Goal: Transaction & Acquisition: Obtain resource

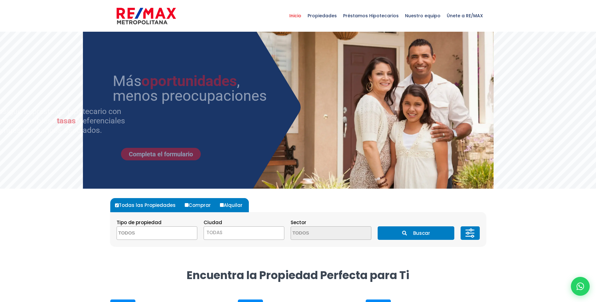
click at [150, 233] on textarea "Search" at bounding box center [147, 234] width 61 height 14
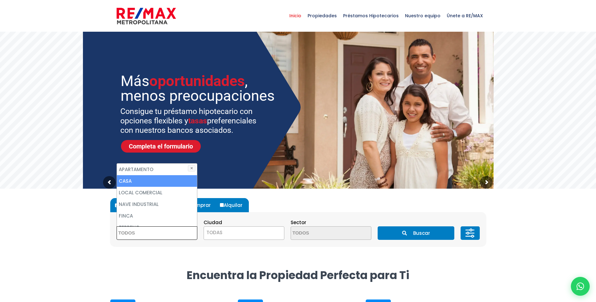
click at [139, 182] on li "CASA" at bounding box center [157, 181] width 80 height 12
select select "house"
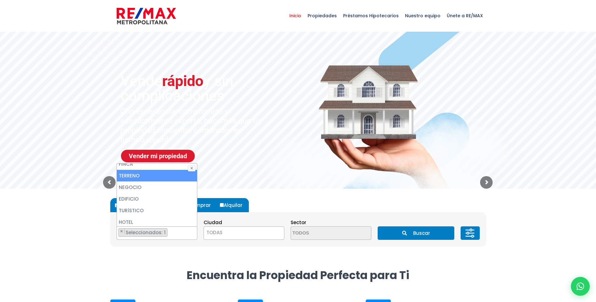
click at [140, 179] on li "TERRENO" at bounding box center [157, 176] width 80 height 12
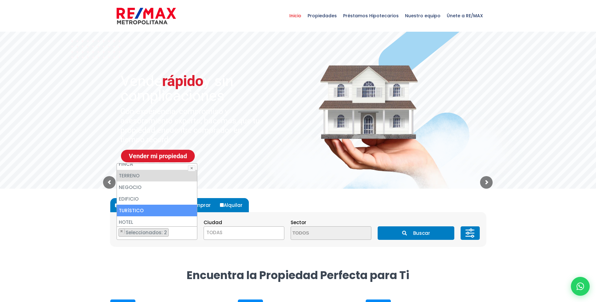
click at [227, 234] on span "TODAS" at bounding box center [244, 233] width 80 height 9
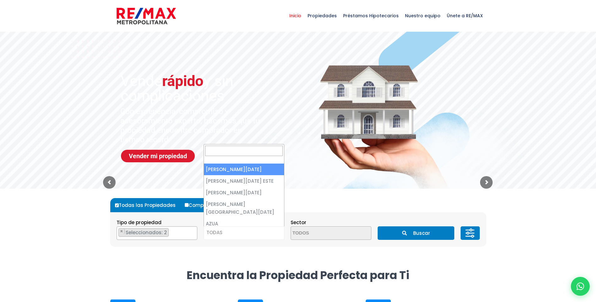
select select "1"
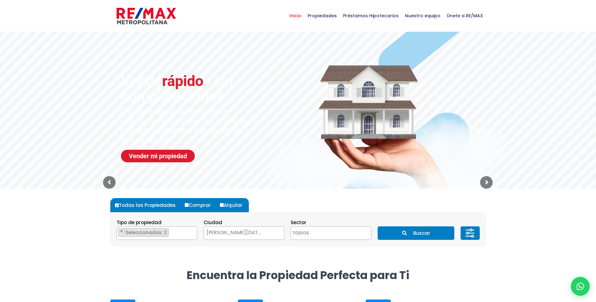
click at [257, 233] on span "[PERSON_NAME][DATE]" at bounding box center [236, 233] width 64 height 9
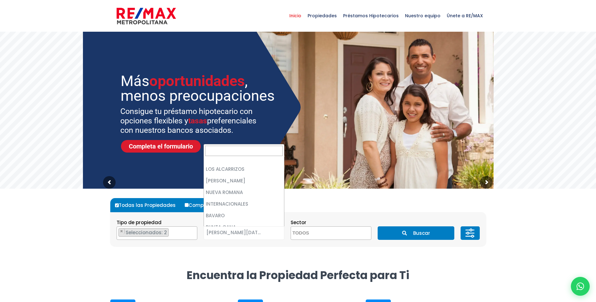
scroll to position [1852, 0]
click at [277, 253] on div "Todas las Propiedades Comprar Alquilar Tipo de propiedad APARTAMENTO CASA LOCAL…" at bounding box center [298, 222] width 376 height 67
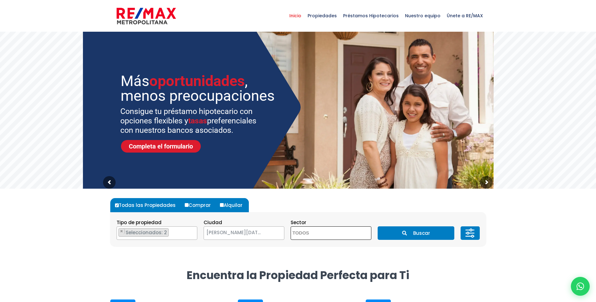
click at [306, 236] on textarea "Search" at bounding box center [321, 234] width 61 height 14
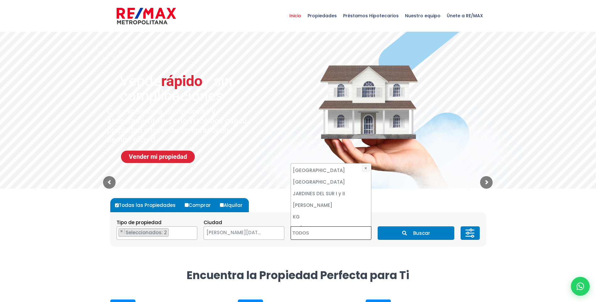
scroll to position [1239, 0]
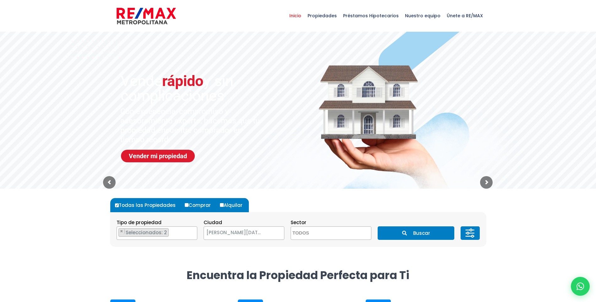
click at [330, 251] on div "Todas las Propiedades Comprar Alquilar Tipo de propiedad APARTAMENTO CASA LOCAL…" at bounding box center [298, 222] width 376 height 67
click at [419, 236] on button "Buscar" at bounding box center [416, 234] width 77 height 14
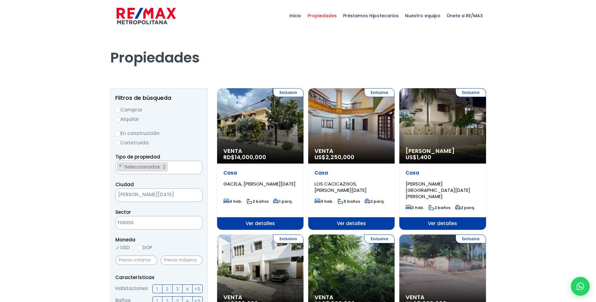
click at [137, 120] on label "Alquilar" at bounding box center [158, 119] width 87 height 8
click at [120, 120] on input "Alquilar" at bounding box center [117, 119] width 5 height 5
radio input "true"
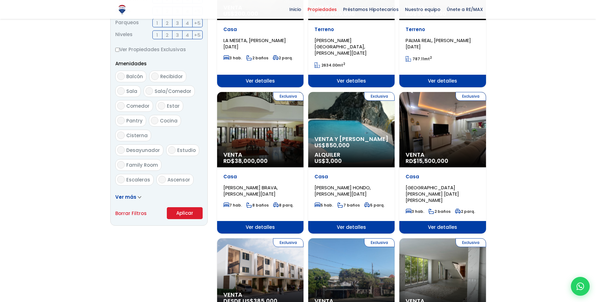
scroll to position [346, 0]
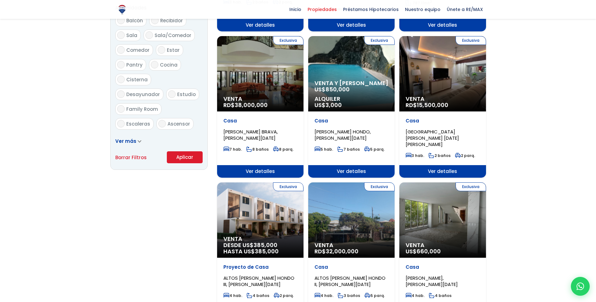
click at [181, 161] on button "Aplicar" at bounding box center [185, 157] width 36 height 12
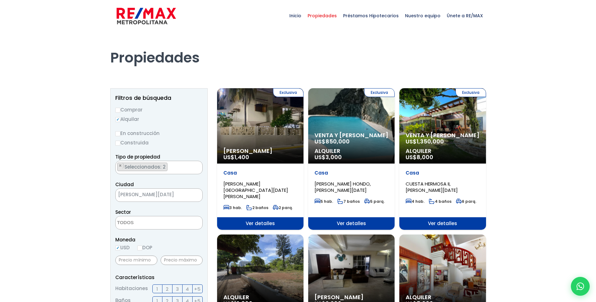
click at [249, 153] on span "850,000" at bounding box center [241, 157] width 15 height 8
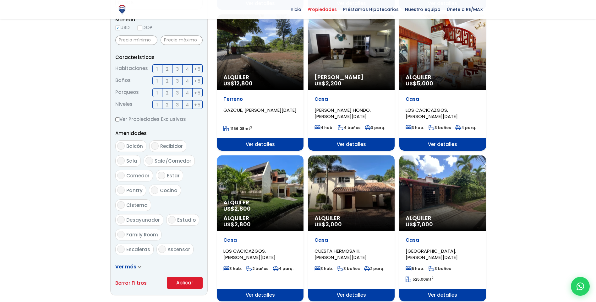
scroll to position [189, 0]
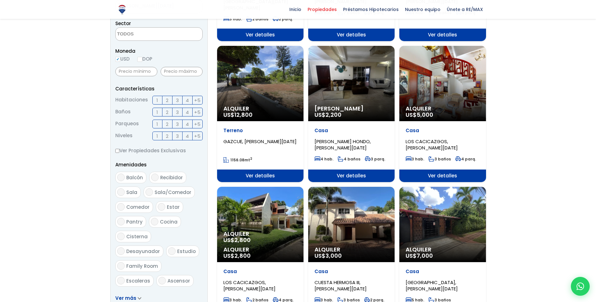
click at [259, 11] on span "GAZCUE, [PERSON_NAME][DATE]" at bounding box center [255, 1] width 65 height 19
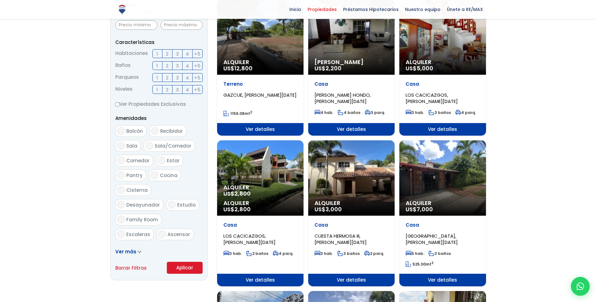
scroll to position [283, 0]
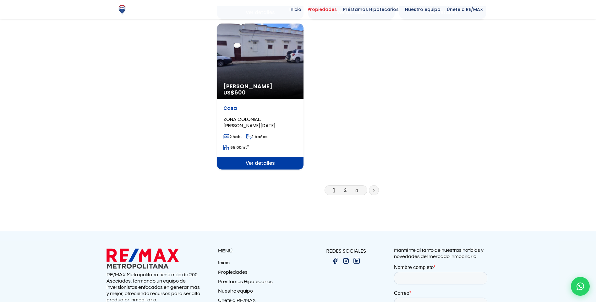
scroll to position [786, 0]
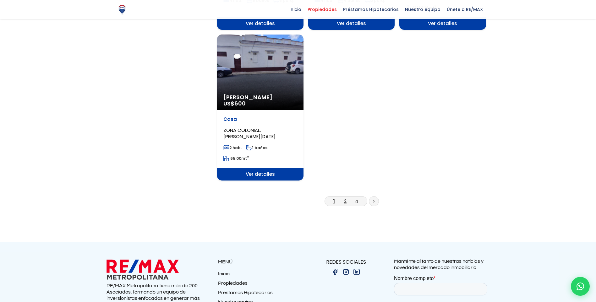
click at [344, 198] on link "2" at bounding box center [345, 201] width 3 height 7
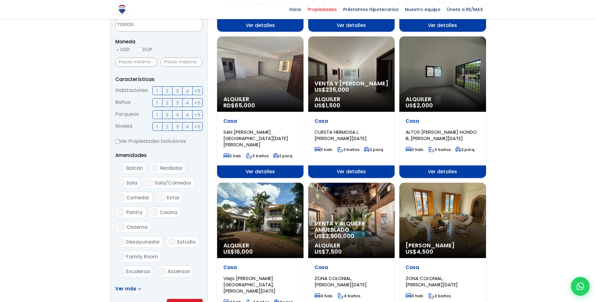
scroll to position [251, 0]
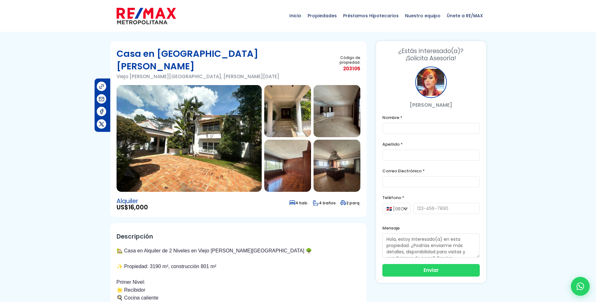
click at [344, 168] on img at bounding box center [337, 166] width 47 height 52
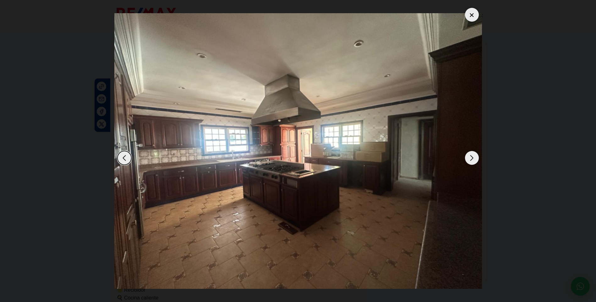
click at [475, 161] on div "Next slide" at bounding box center [472, 158] width 14 height 14
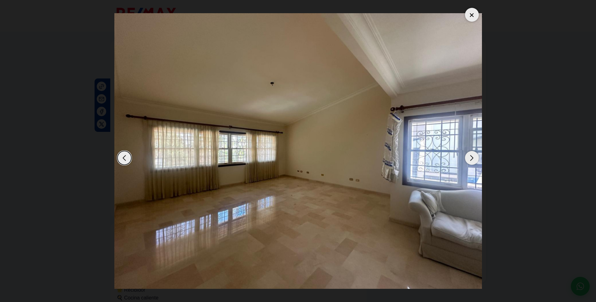
click at [475, 161] on div "Next slide" at bounding box center [472, 158] width 14 height 14
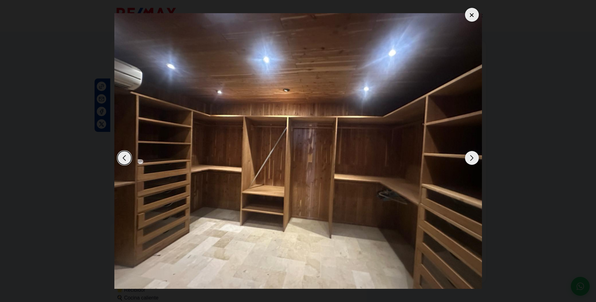
click at [475, 161] on div "Next slide" at bounding box center [472, 158] width 14 height 14
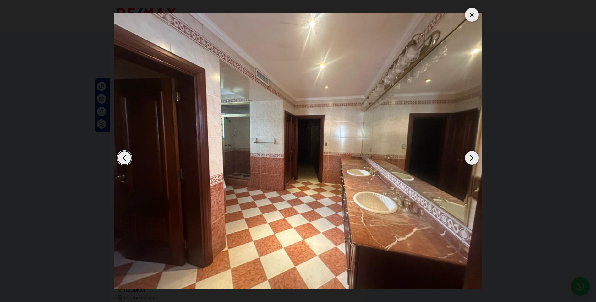
click at [475, 161] on div "Next slide" at bounding box center [472, 158] width 14 height 14
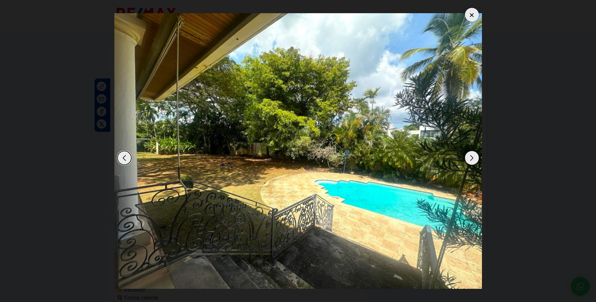
click at [475, 161] on div "Next slide" at bounding box center [472, 158] width 14 height 14
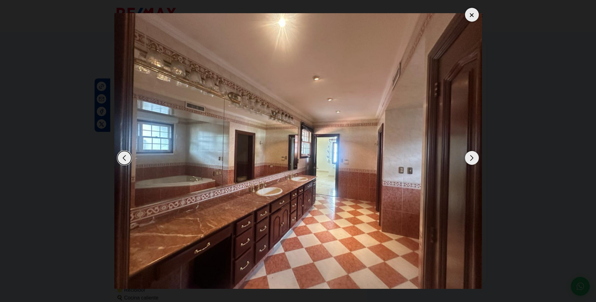
click at [475, 161] on div "Next slide" at bounding box center [472, 158] width 14 height 14
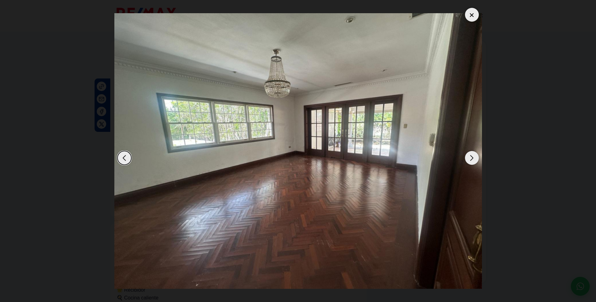
click at [475, 161] on div "Next slide" at bounding box center [472, 158] width 14 height 14
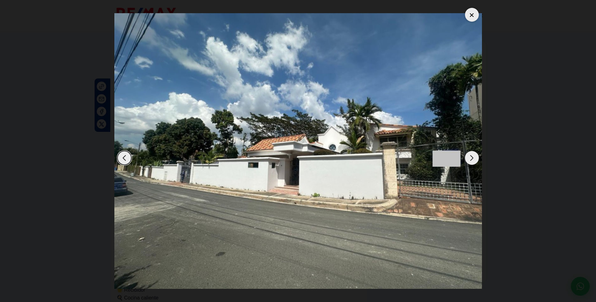
click at [475, 161] on div "Next slide" at bounding box center [472, 158] width 14 height 14
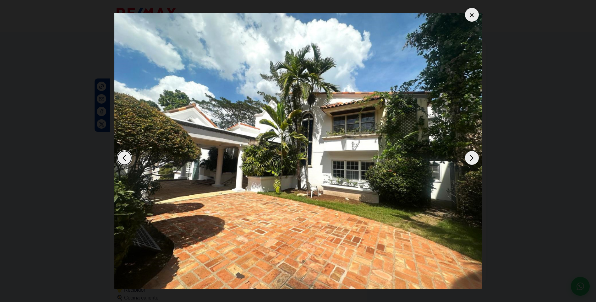
click at [475, 161] on div "Next slide" at bounding box center [472, 158] width 14 height 14
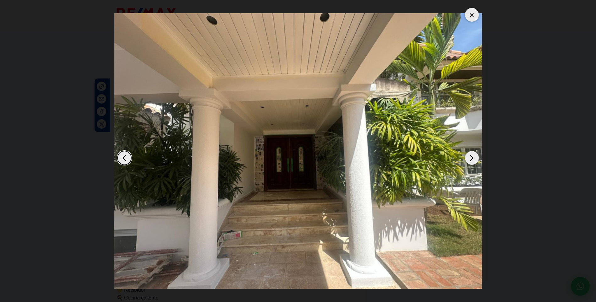
click at [475, 161] on div "Next slide" at bounding box center [472, 158] width 14 height 14
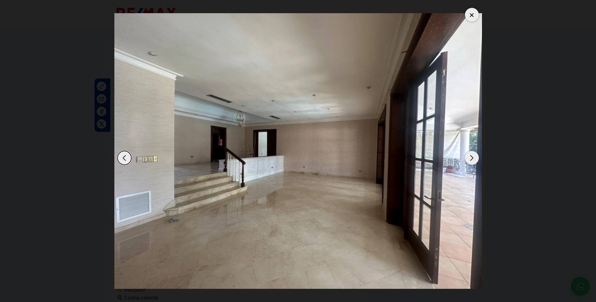
click at [475, 161] on div "Next slide" at bounding box center [472, 158] width 14 height 14
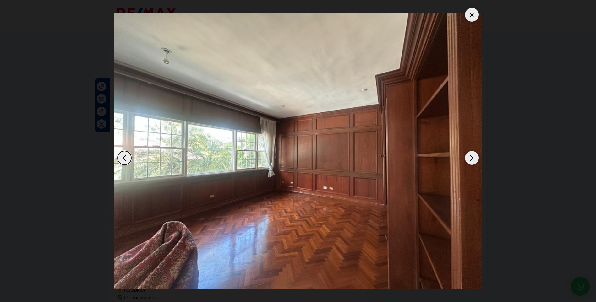
click at [475, 161] on div "Next slide" at bounding box center [472, 158] width 14 height 14
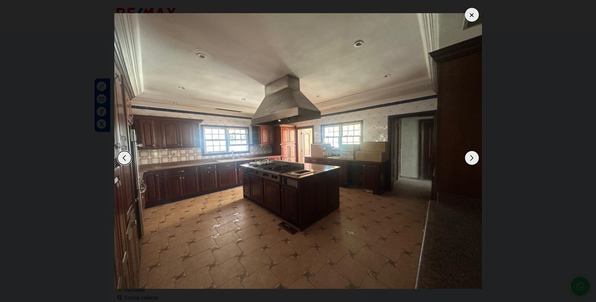
click at [475, 161] on div "Next slide" at bounding box center [472, 158] width 14 height 14
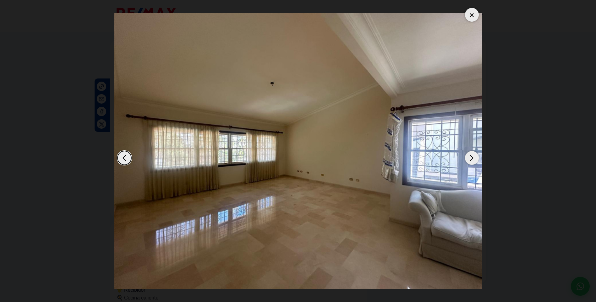
click at [475, 161] on div "Next slide" at bounding box center [472, 158] width 14 height 14
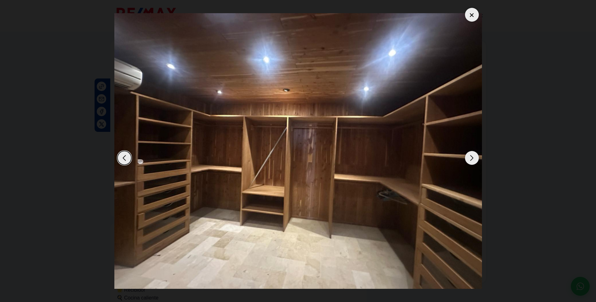
click at [475, 161] on div "Next slide" at bounding box center [472, 158] width 14 height 14
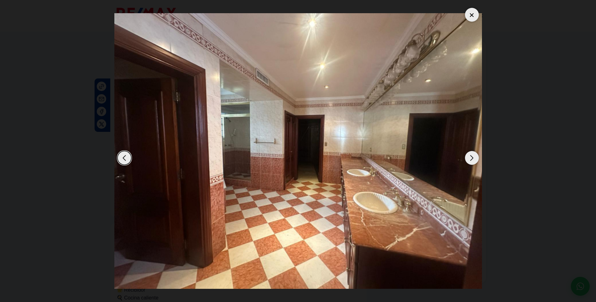
click at [475, 161] on div "Next slide" at bounding box center [472, 158] width 14 height 14
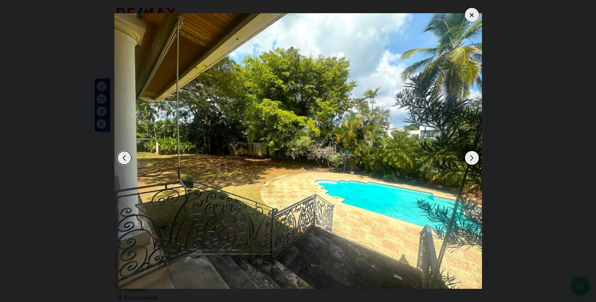
click at [475, 161] on div "Next slide" at bounding box center [472, 158] width 14 height 14
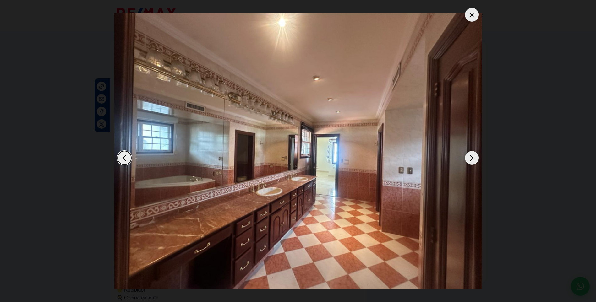
click at [474, 15] on div at bounding box center [472, 15] width 14 height 14
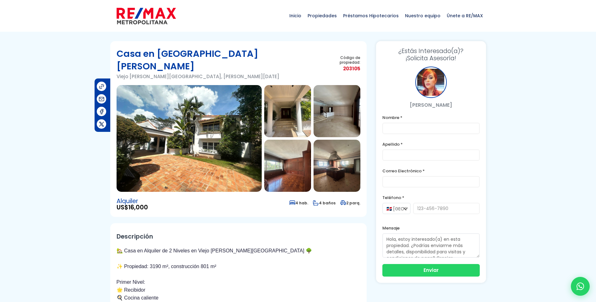
scroll to position [126, 0]
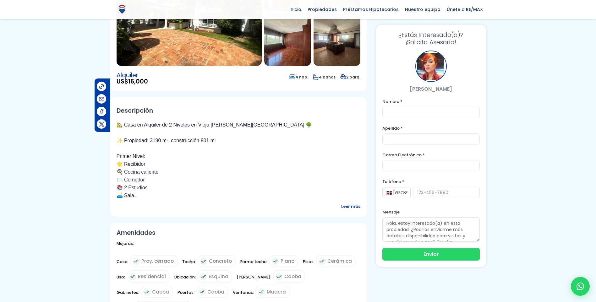
click at [352, 203] on span "Leer más" at bounding box center [350, 207] width 19 height 8
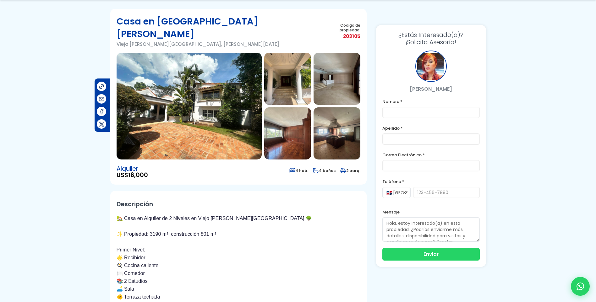
scroll to position [63, 0]
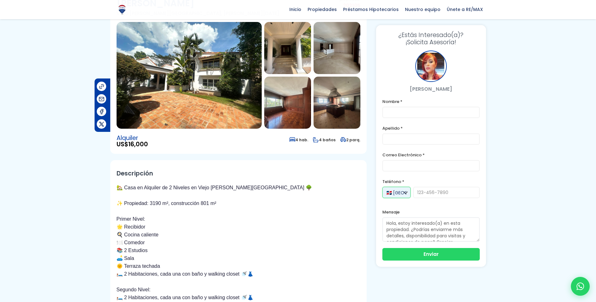
click at [405, 192] on select "🇩🇴 República Dominicana +1 🇺🇸 Estados Unidos +1 🇪🇸 España +34" at bounding box center [397, 192] width 28 height 11
click at [383, 187] on select "🇩🇴 República Dominicana +1 🇺🇸 Estados Unidos +1 🇪🇸 España +34" at bounding box center [397, 192] width 28 height 11
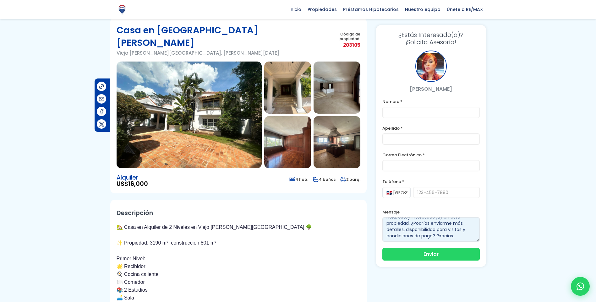
scroll to position [12, 0]
